Goal: Book appointment/travel/reservation

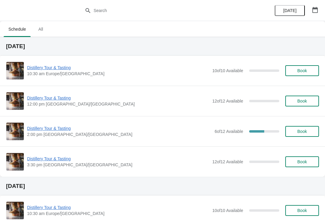
click at [316, 14] on button "button" at bounding box center [315, 10] width 11 height 11
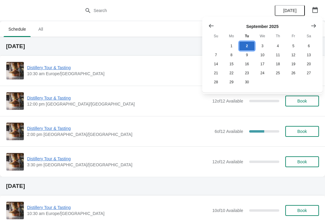
click at [250, 45] on button "2" at bounding box center [247, 46] width 15 height 9
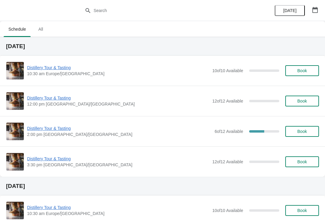
click at [320, 7] on button "button" at bounding box center [315, 10] width 11 height 11
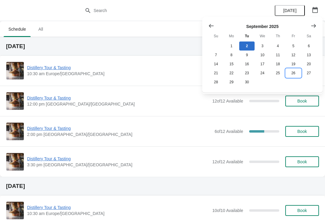
click at [293, 76] on button "26" at bounding box center [293, 73] width 15 height 9
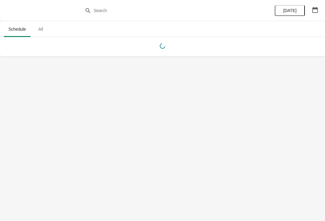
click at [315, 15] on button "button" at bounding box center [315, 10] width 11 height 11
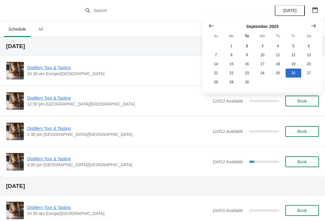
click at [319, 28] on button "Show next month, October 2025" at bounding box center [313, 25] width 11 height 11
click at [218, 85] on button "26" at bounding box center [215, 82] width 15 height 9
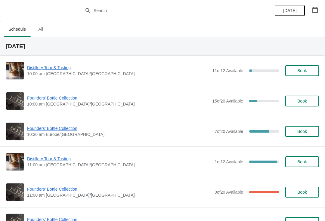
click at [317, 11] on icon "button" at bounding box center [315, 10] width 6 height 6
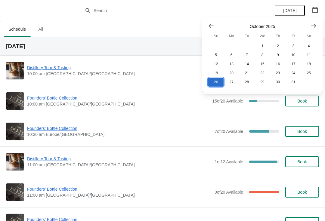
click at [216, 85] on button "26" at bounding box center [215, 82] width 15 height 9
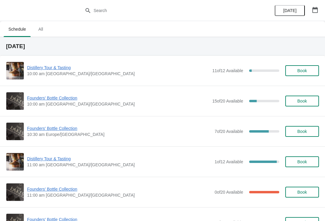
click at [58, 131] on span "Founders' Bottle Collection" at bounding box center [119, 129] width 185 height 6
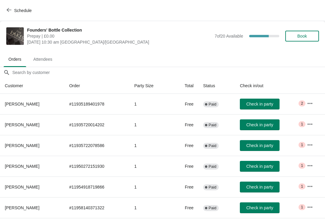
click at [306, 37] on span "Book" at bounding box center [303, 36] width 10 height 5
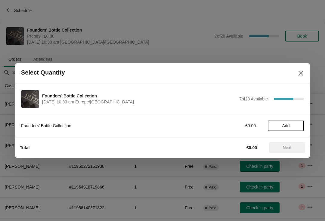
click at [293, 123] on button "Add" at bounding box center [286, 126] width 36 height 11
click at [293, 150] on span "Next" at bounding box center [287, 148] width 27 height 5
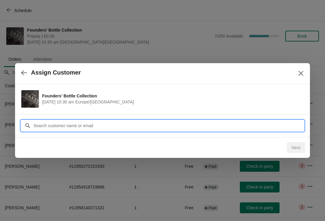
click at [88, 126] on input "Customer" at bounding box center [168, 126] width 271 height 11
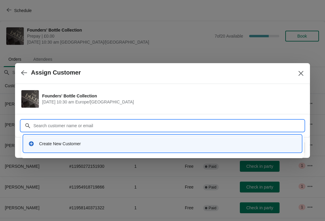
click at [63, 142] on div "Create New Customer" at bounding box center [168, 144] width 258 height 6
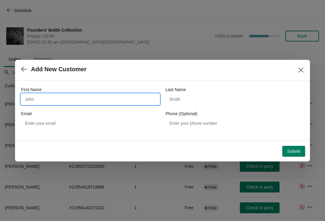
click at [91, 99] on input "First Name" at bounding box center [90, 99] width 139 height 11
type input "O"
type input "[PERSON_NAME]"
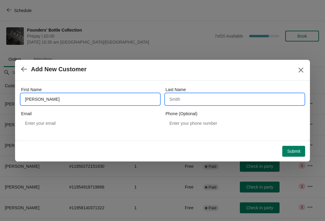
click at [199, 102] on input "Last Name" at bounding box center [235, 99] width 139 height 11
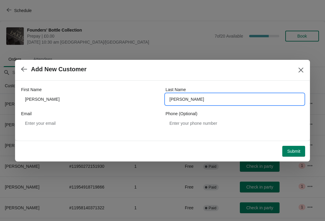
type input "[PERSON_NAME]"
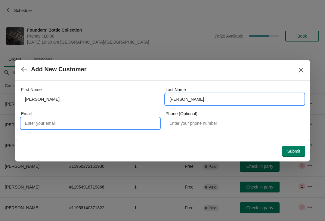
click at [89, 128] on input "Email" at bounding box center [90, 123] width 139 height 11
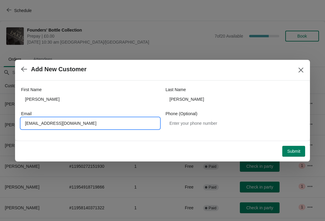
type input "[EMAIL_ADDRESS][DOMAIN_NAME]"
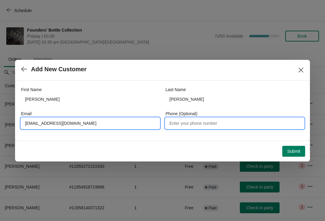
click at [204, 125] on input "Phone (Optional)" at bounding box center [235, 123] width 139 height 11
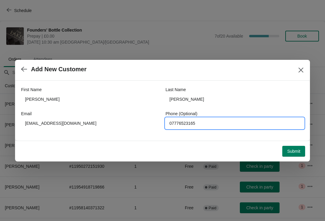
type input "07776523165"
click at [295, 153] on span "Submit" at bounding box center [293, 151] width 13 height 5
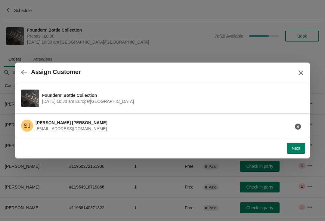
click at [296, 153] on button "Next" at bounding box center [296, 148] width 18 height 11
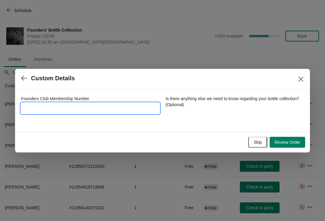
click at [69, 110] on input "Founders Club Membership Number" at bounding box center [90, 108] width 139 height 11
type input "5342017"
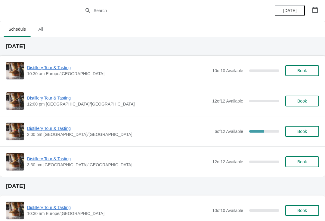
click at [315, 8] on icon "button" at bounding box center [315, 10] width 5 height 6
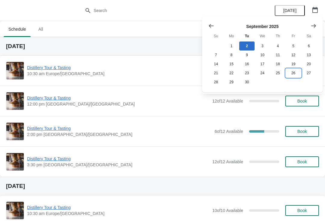
click at [295, 75] on button "26" at bounding box center [293, 73] width 15 height 9
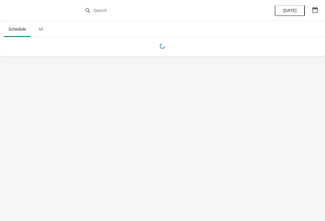
click at [320, 9] on button "button" at bounding box center [315, 10] width 11 height 11
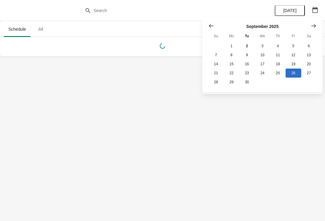
click at [319, 27] on button "Show next month, October 2025" at bounding box center [313, 25] width 11 height 11
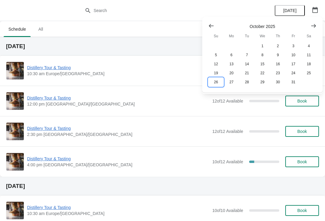
click at [215, 87] on button "26" at bounding box center [215, 82] width 15 height 9
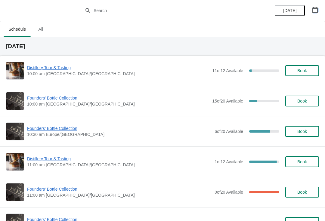
click at [316, 13] on button "button" at bounding box center [315, 10] width 11 height 11
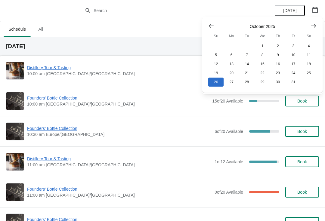
click at [212, 28] on icon "Show previous month, September 2025" at bounding box center [211, 26] width 6 height 6
click at [252, 46] on button "2" at bounding box center [247, 46] width 15 height 9
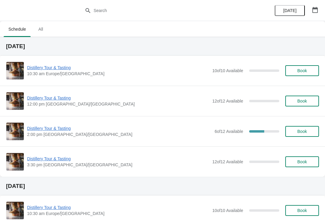
click at [52, 131] on span "Distillery Tour & Tasting" at bounding box center [119, 129] width 185 height 6
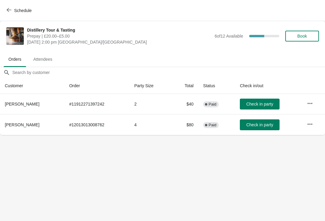
click at [313, 129] on button "button" at bounding box center [310, 124] width 11 height 11
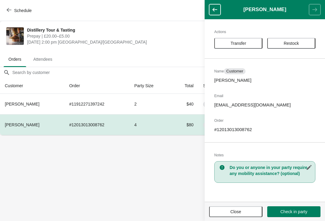
click at [239, 41] on span "Transfer" at bounding box center [239, 43] width 16 height 5
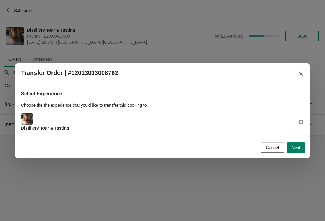
click at [296, 152] on button "Next" at bounding box center [296, 147] width 18 height 11
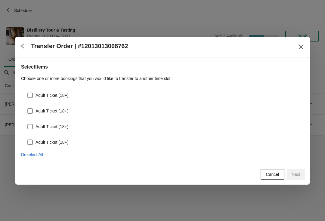
click at [28, 97] on span at bounding box center [29, 95] width 5 height 5
click at [28, 93] on input "Adult Ticket (18+)" at bounding box center [27, 93] width 0 height 0
checkbox input "true"
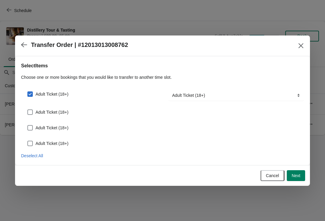
click at [32, 115] on span at bounding box center [29, 112] width 5 height 5
click at [28, 110] on input "Adult Ticket (18+)" at bounding box center [27, 110] width 0 height 0
checkbox input "true"
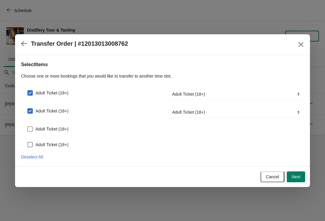
click at [34, 128] on label "Adult Ticket (18+)" at bounding box center [47, 129] width 41 height 8
click at [28, 127] on input "Adult Ticket (18+)" at bounding box center [27, 127] width 0 height 0
checkbox input "true"
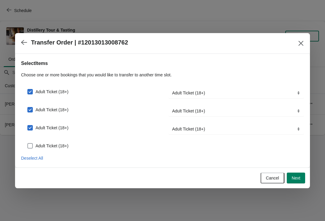
click at [31, 149] on span at bounding box center [29, 145] width 5 height 5
click at [28, 144] on input "Adult Ticket (18+)" at bounding box center [27, 143] width 0 height 0
checkbox input "true"
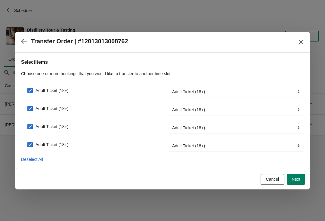
click at [303, 179] on button "Next" at bounding box center [296, 179] width 18 height 11
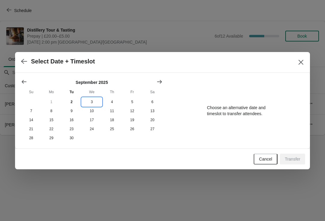
click at [94, 99] on button "3" at bounding box center [92, 102] width 20 height 9
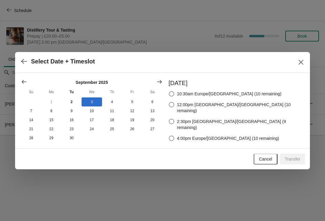
click at [196, 117] on label "2:30pm Europe/London (9 remaining)" at bounding box center [237, 124] width 136 height 14
click at [169, 119] on input "2:30pm Europe/London (9 remaining)" at bounding box center [169, 119] width 0 height 0
radio input "true"
click at [300, 164] on button "Transfer" at bounding box center [292, 159] width 25 height 11
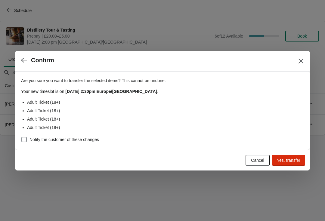
click at [25, 140] on span at bounding box center [23, 139] width 5 height 5
click at [22, 137] on input "Notify the customer of these changes" at bounding box center [21, 137] width 0 height 0
checkbox input "true"
click at [299, 164] on button "Yes, transfer" at bounding box center [288, 160] width 33 height 11
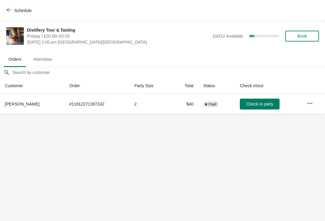
click at [12, 13] on span "Schedule" at bounding box center [20, 11] width 24 height 6
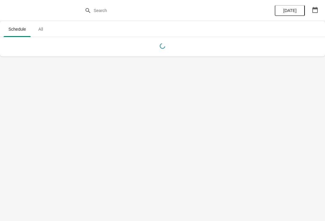
click at [316, 14] on button "button" at bounding box center [315, 10] width 11 height 11
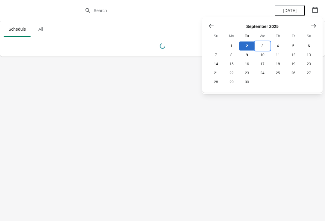
click at [268, 44] on button "3" at bounding box center [262, 46] width 15 height 9
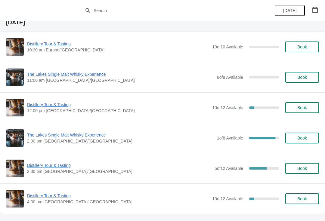
scroll to position [25, 0]
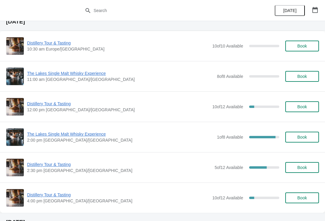
click at [59, 167] on span "Distillery Tour & Tasting" at bounding box center [119, 165] width 185 height 6
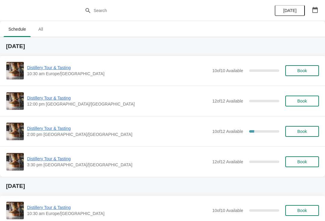
click at [53, 129] on span "Distillery Tour & Tasting" at bounding box center [118, 129] width 182 height 6
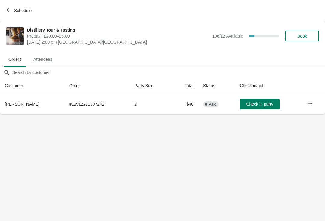
click at [11, 7] on button "Schedule" at bounding box center [19, 10] width 33 height 11
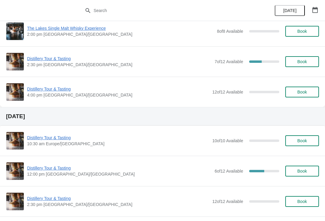
scroll to position [442, 0]
